Goal: Navigation & Orientation: Find specific page/section

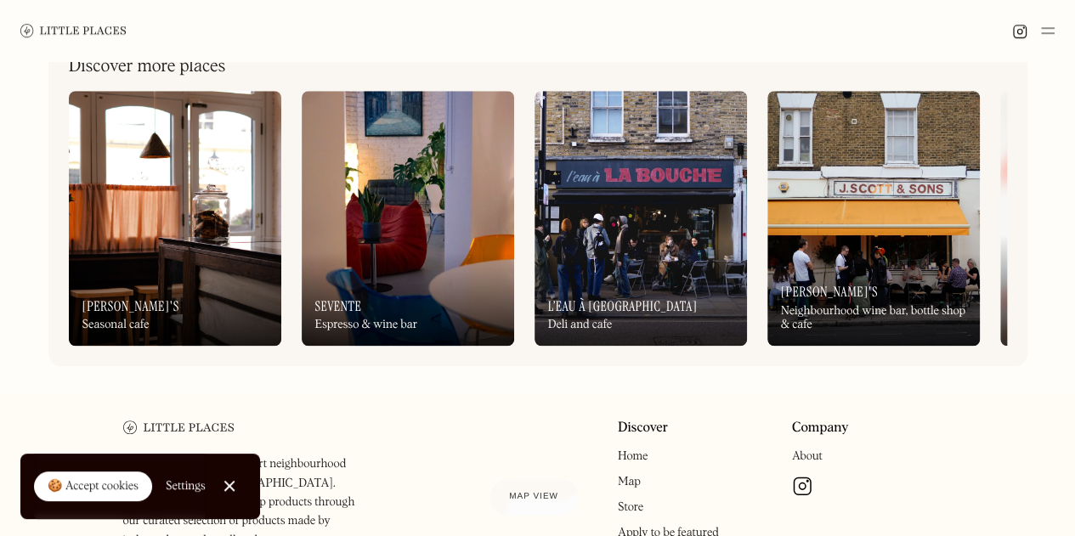
scroll to position [723, 0]
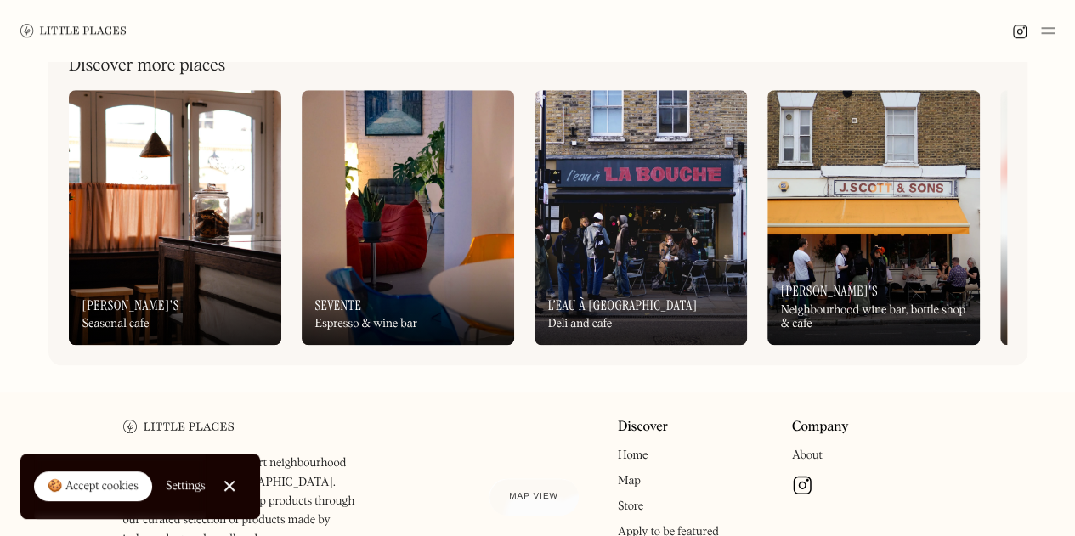
click at [83, 28] on img at bounding box center [73, 30] width 106 height 13
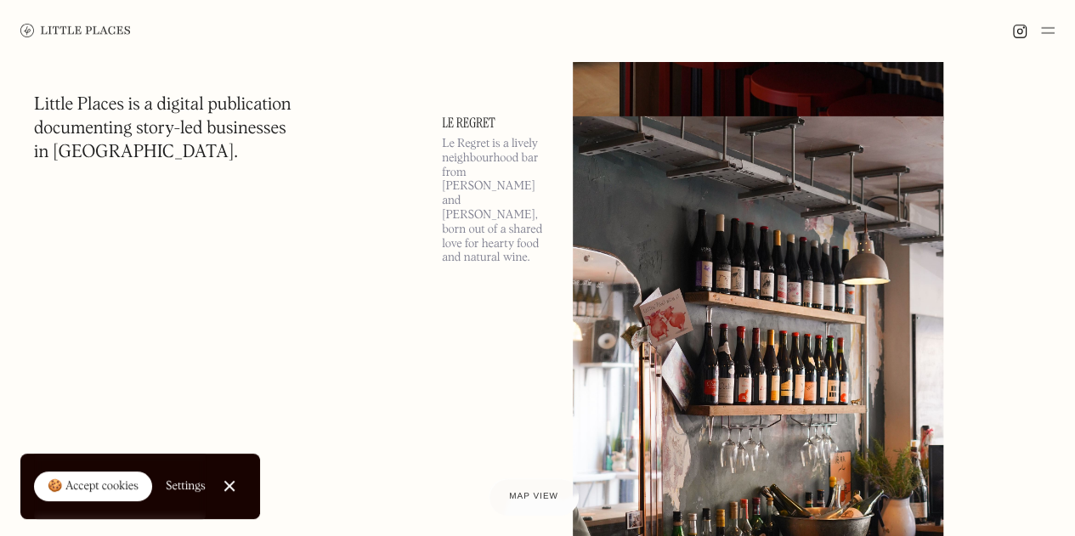
scroll to position [2741, 0]
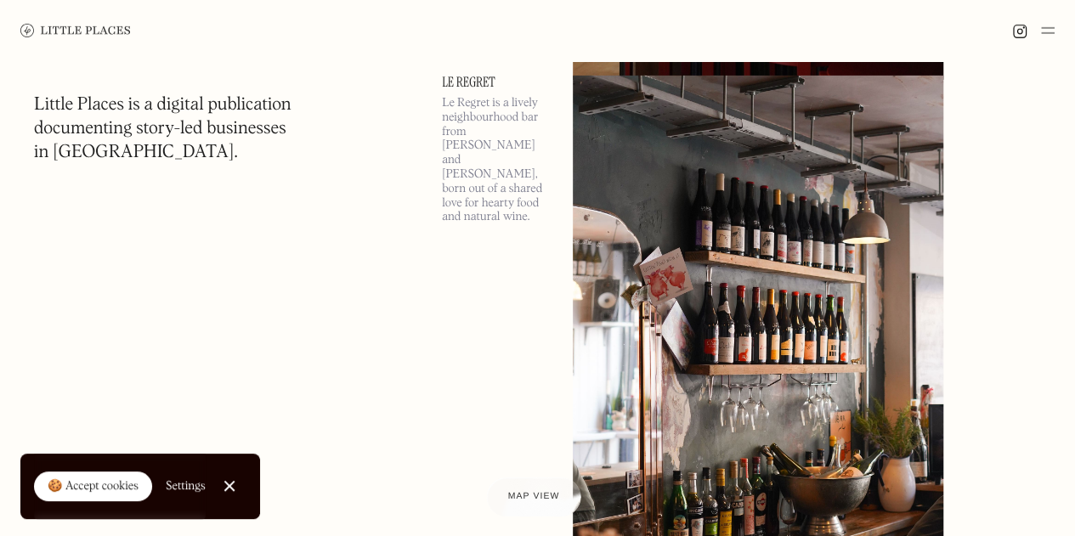
click at [540, 490] on div "Map view" at bounding box center [534, 497] width 52 height 18
